Goal: Obtain resource: Obtain resource

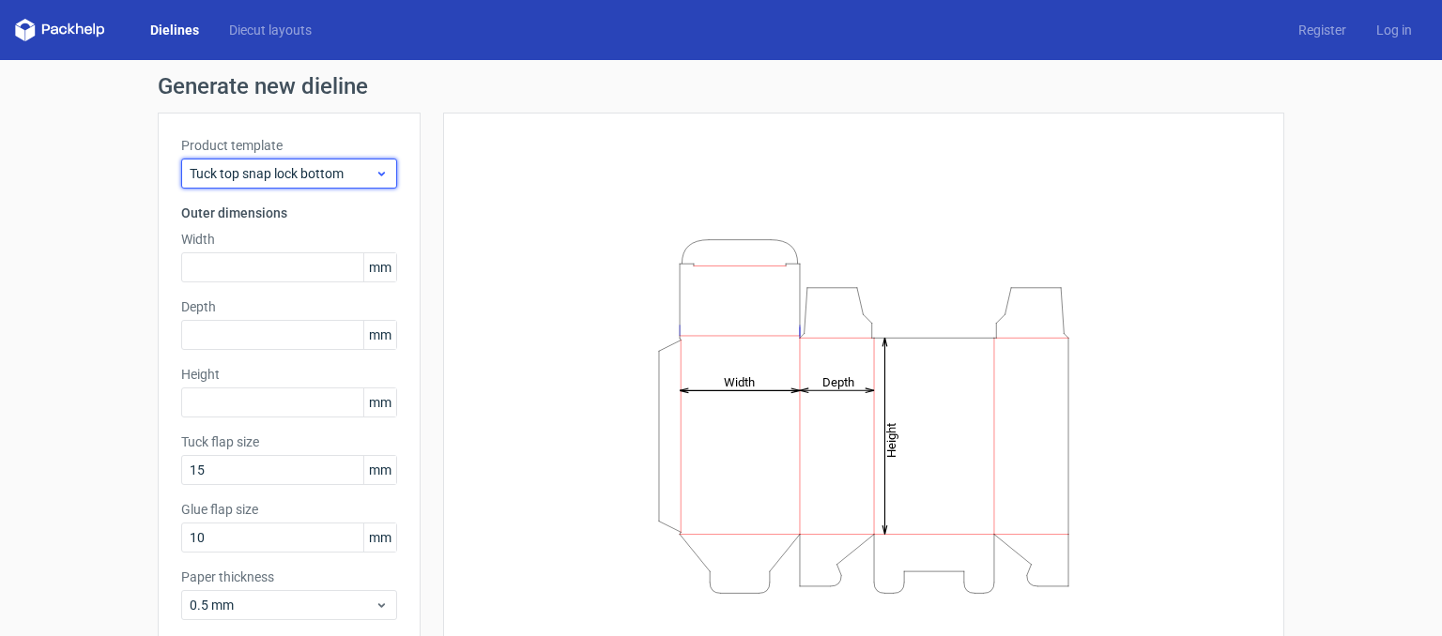
click at [359, 172] on span "Tuck top snap lock bottom" at bounding box center [282, 173] width 185 height 19
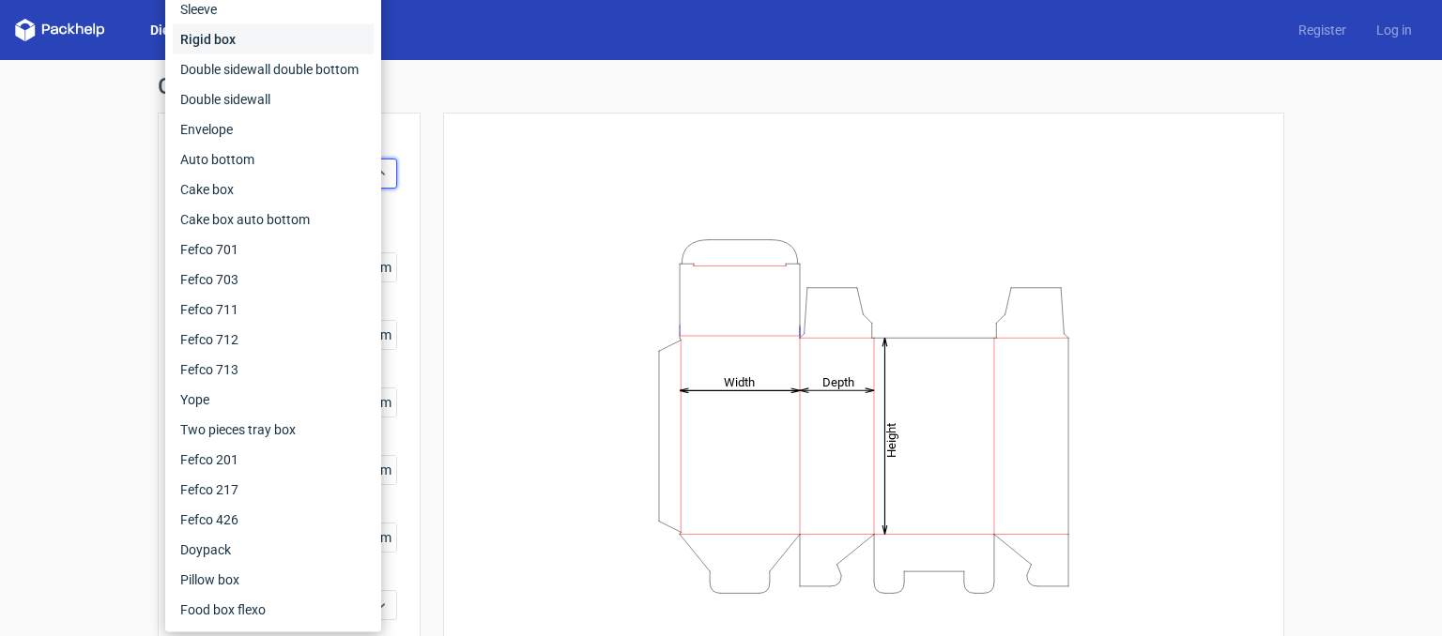
click at [264, 44] on div "Rigid box" at bounding box center [273, 39] width 201 height 30
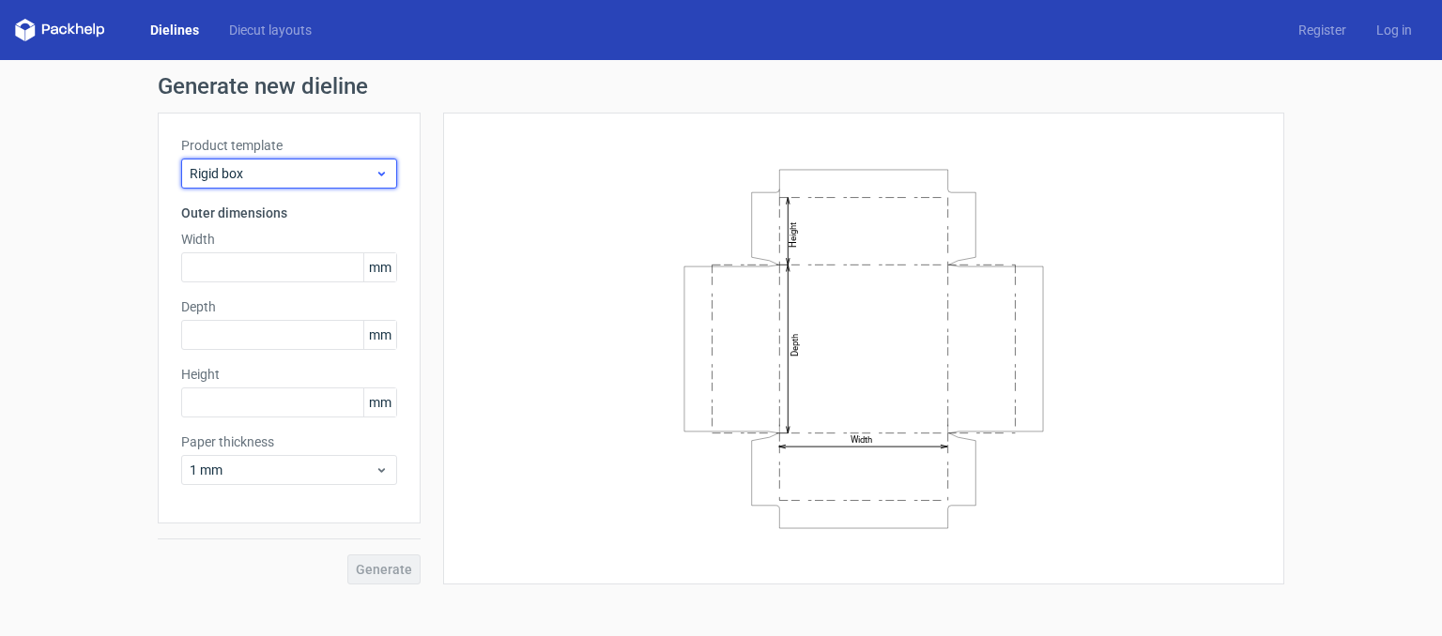
click at [288, 171] on span "Rigid box" at bounding box center [282, 173] width 185 height 19
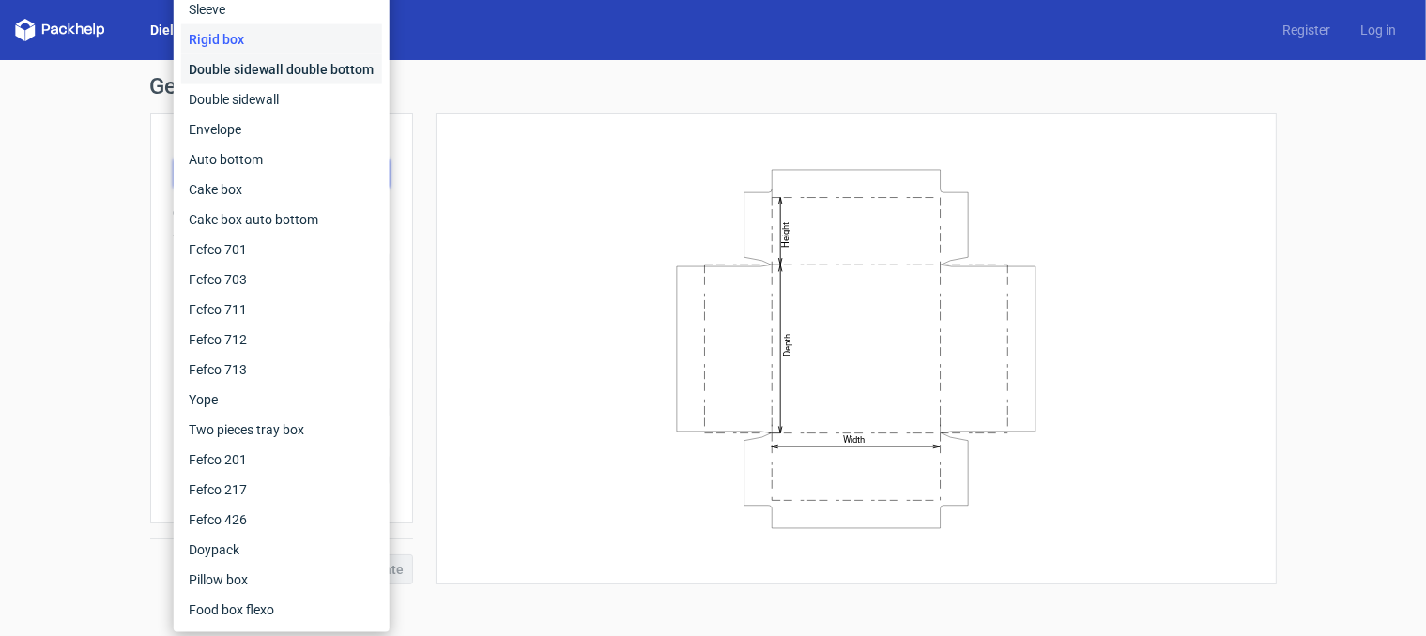
click at [225, 68] on div "Double sidewall double bottom" at bounding box center [281, 69] width 201 height 30
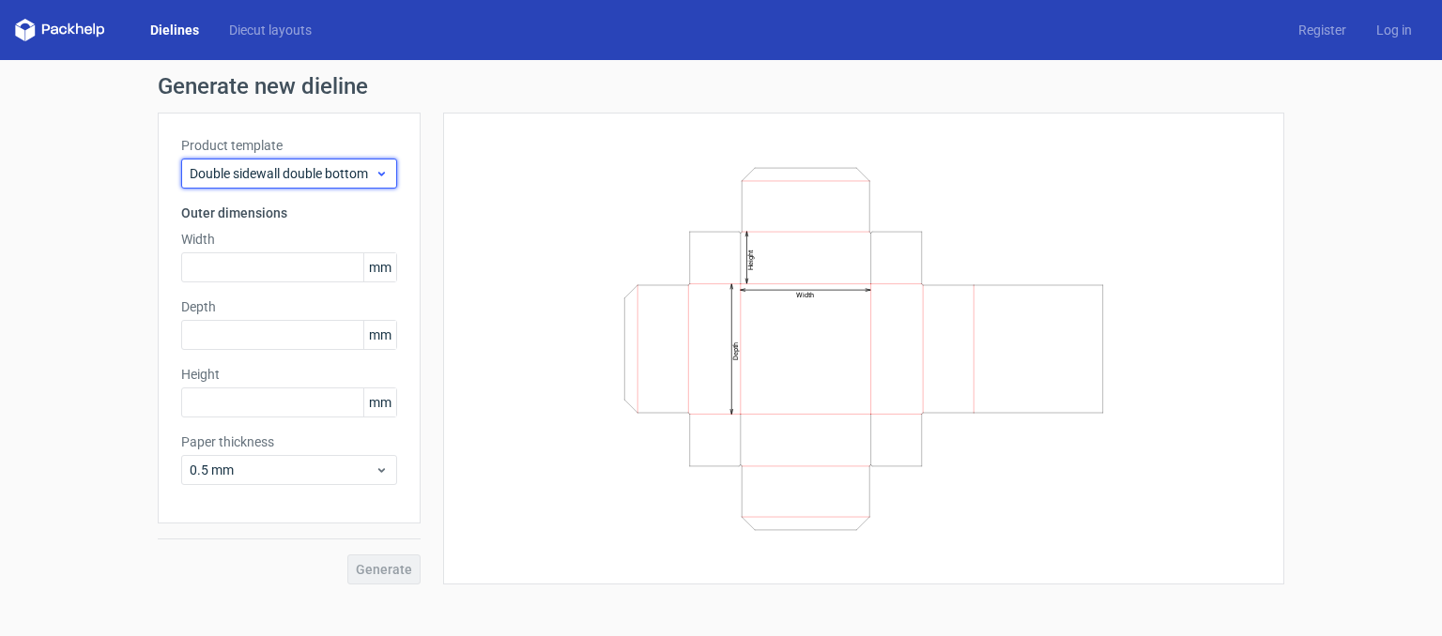
click at [255, 180] on span "Double sidewall double bottom" at bounding box center [282, 173] width 185 height 19
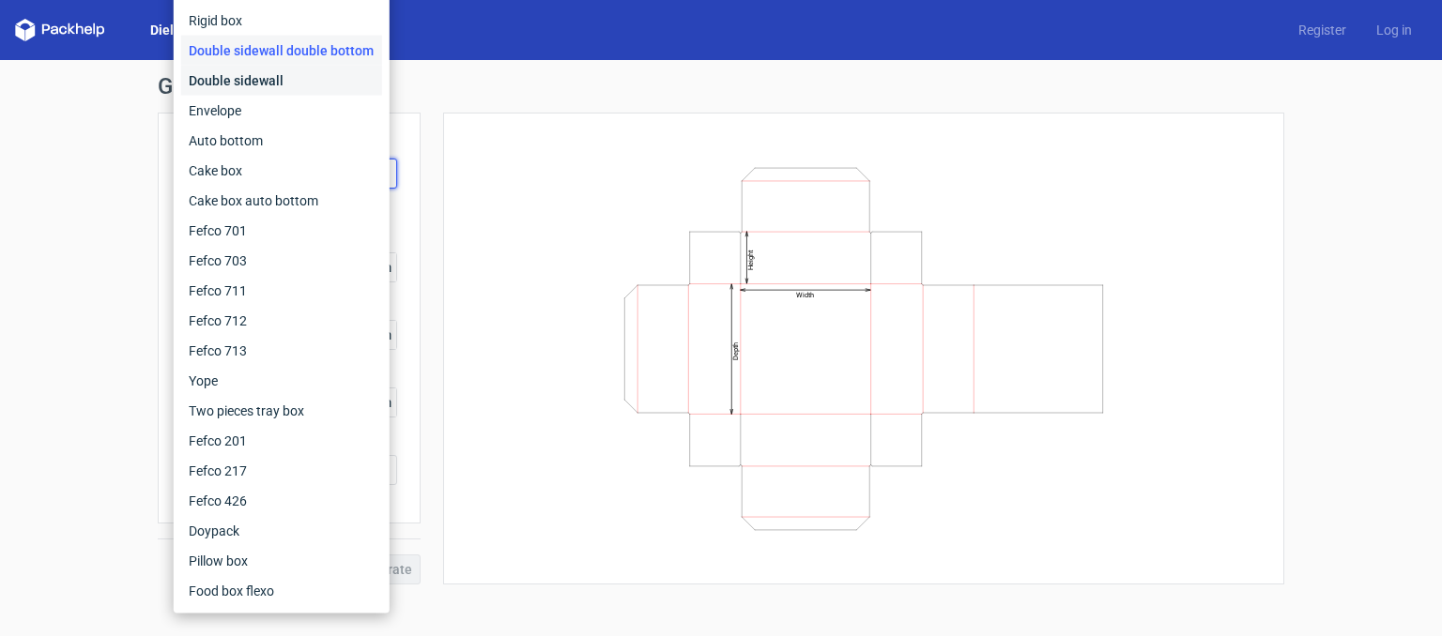
click at [229, 96] on div "Double sidewall" at bounding box center [281, 81] width 201 height 30
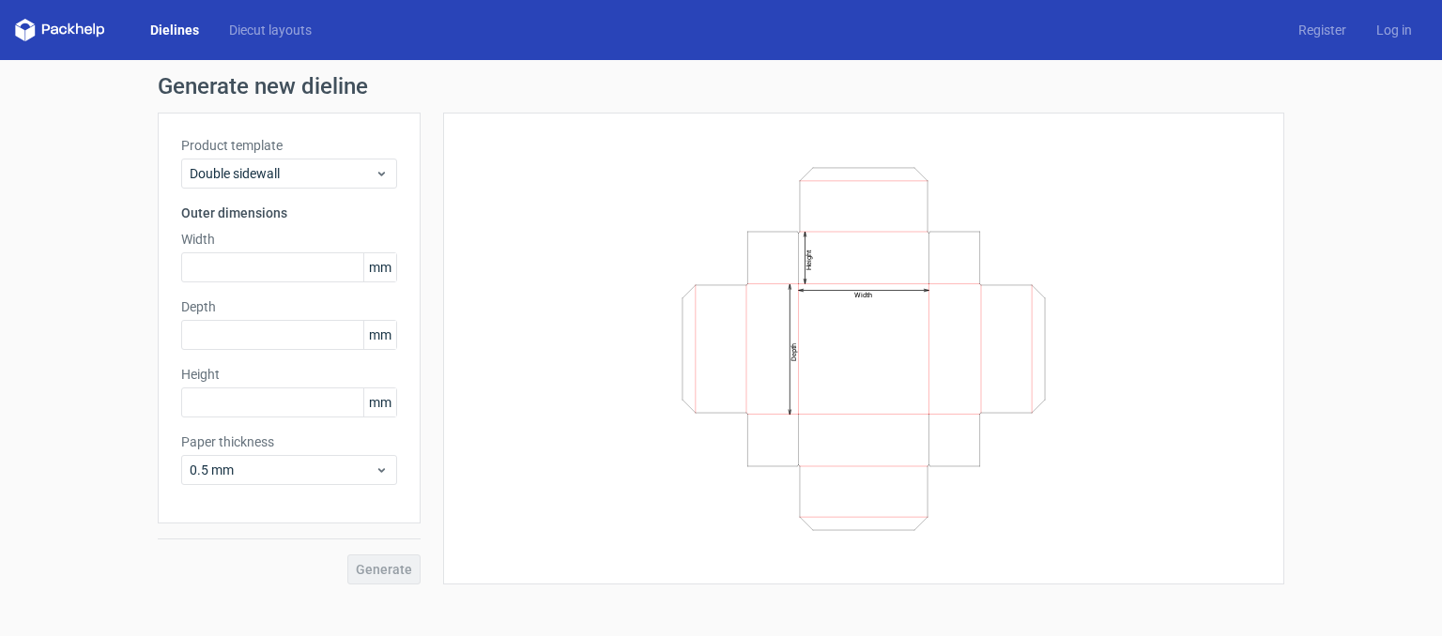
click at [270, 156] on div "Product template Double sidewall" at bounding box center [289, 162] width 216 height 53
click at [277, 163] on div "Double sidewall" at bounding box center [289, 174] width 216 height 30
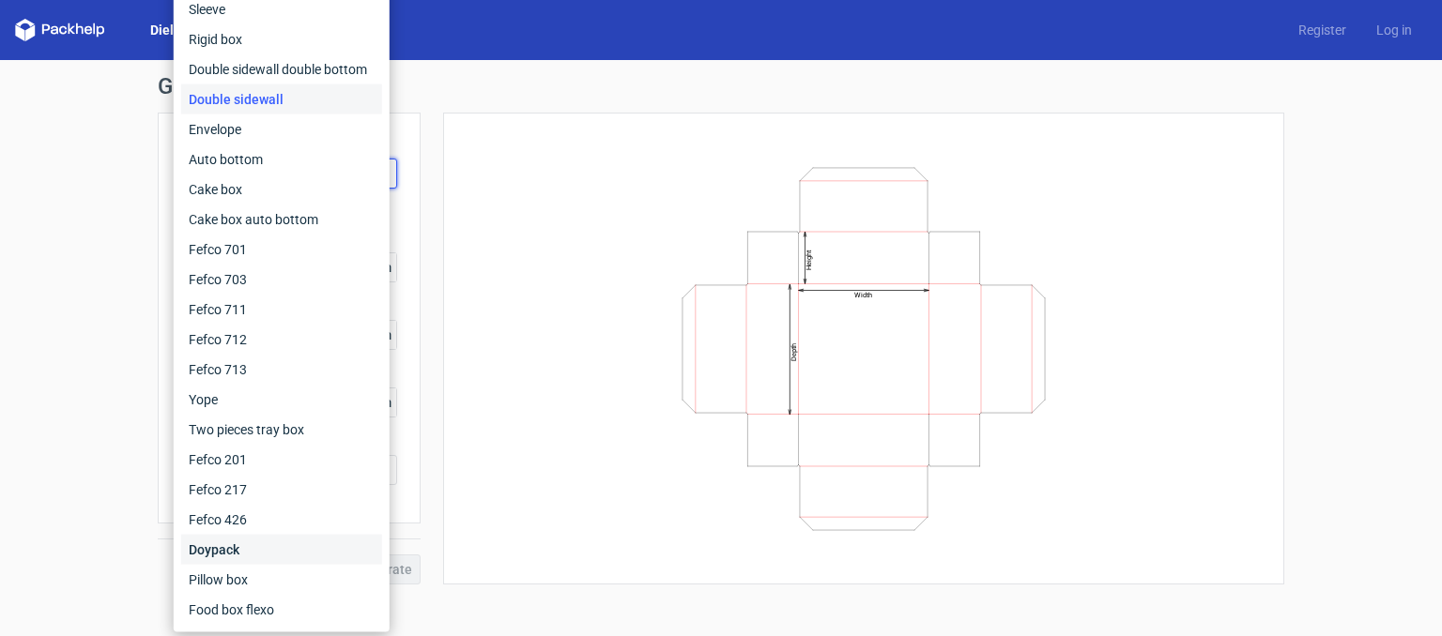
click at [229, 554] on div "Doypack" at bounding box center [281, 550] width 201 height 30
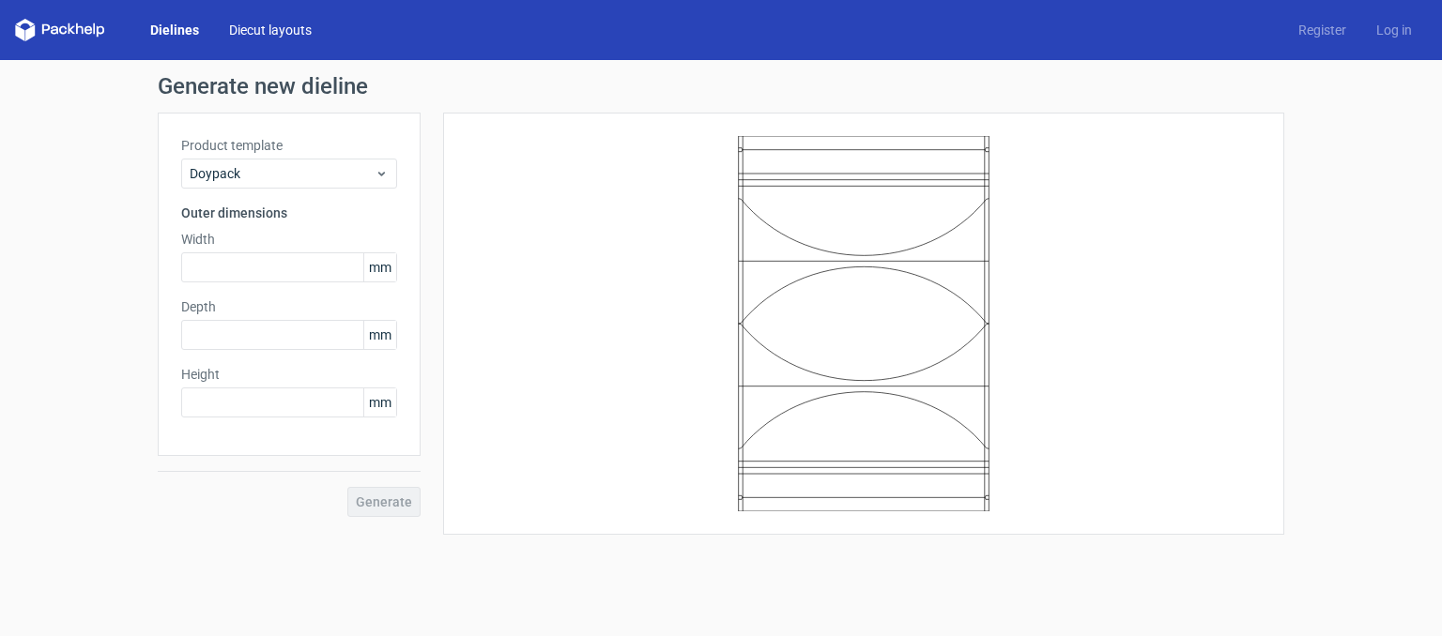
click at [277, 32] on link "Diecut layouts" at bounding box center [270, 30] width 113 height 19
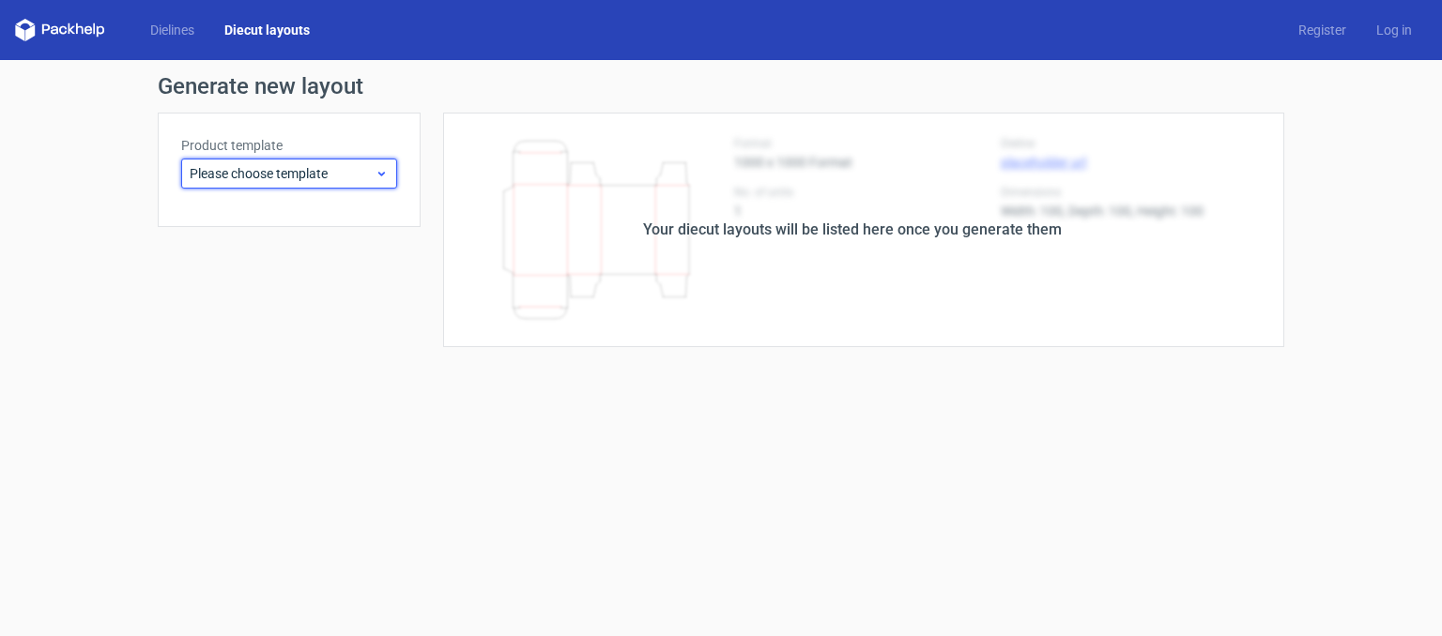
click at [298, 171] on span "Please choose template" at bounding box center [282, 173] width 185 height 19
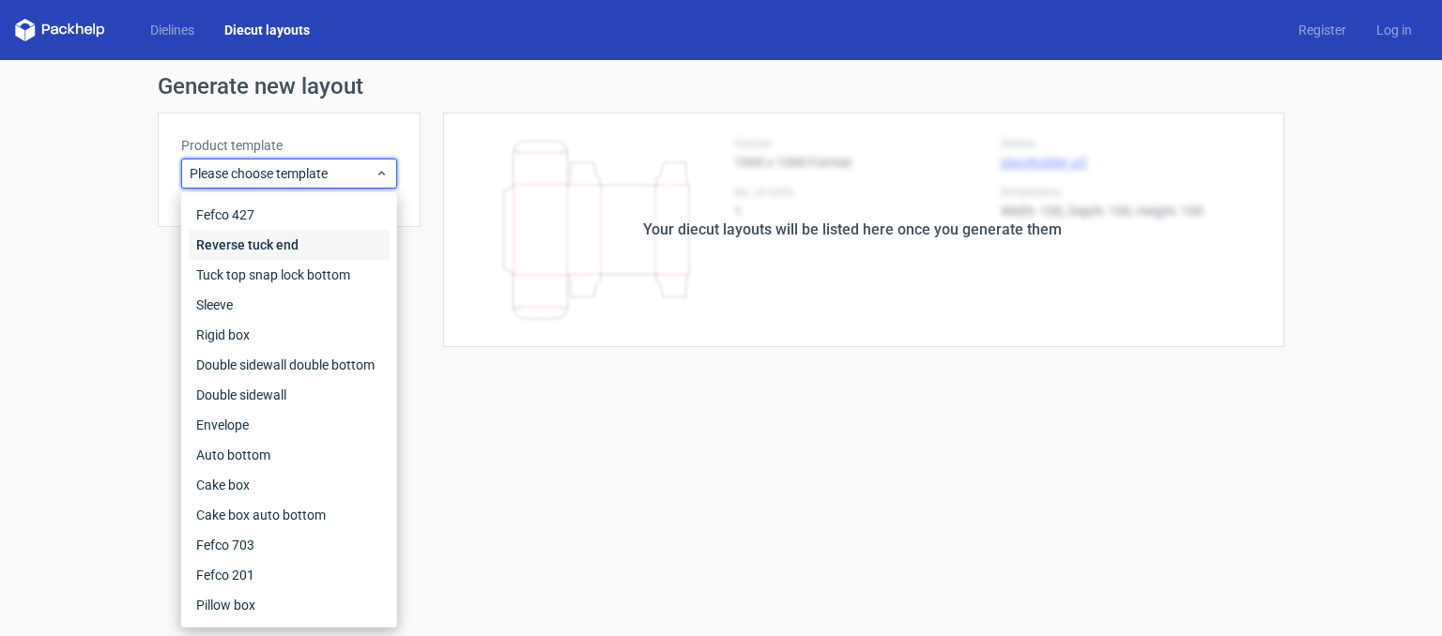
click at [255, 247] on div "Reverse tuck end" at bounding box center [289, 245] width 201 height 30
